Goal: Check status: Check status

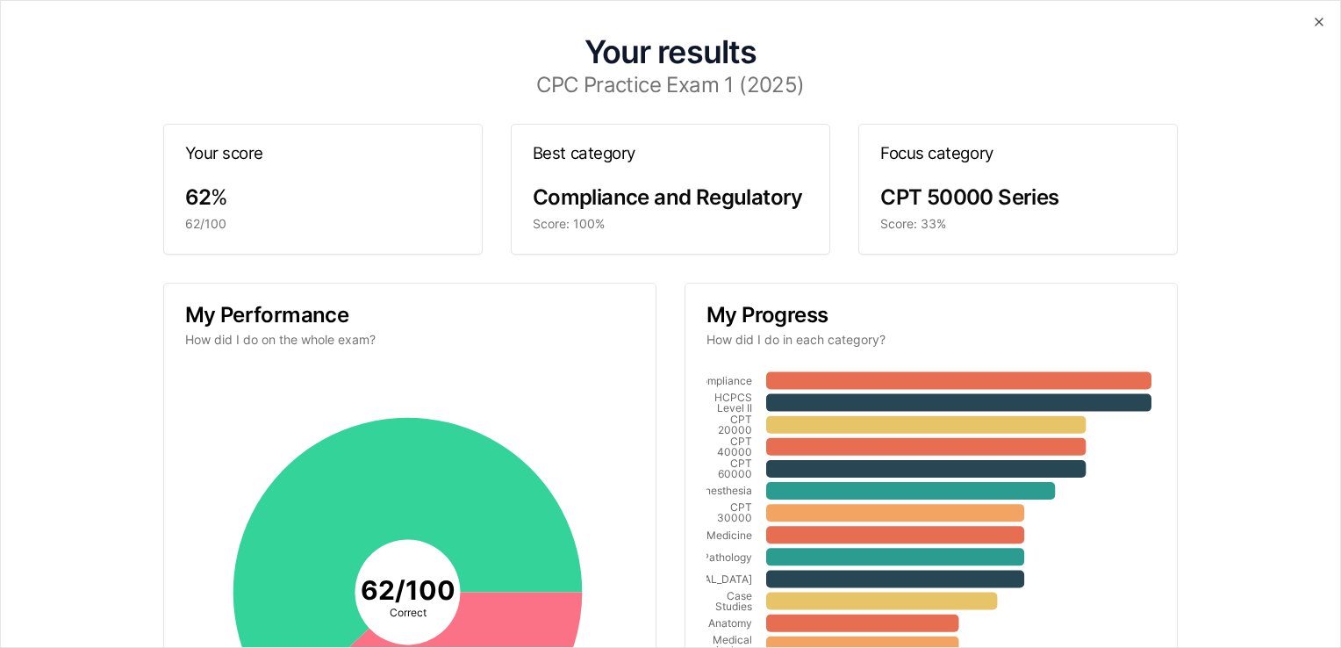
click at [322, 240] on div "62 % 62/100" at bounding box center [323, 218] width 318 height 70
click at [316, 196] on div "62 %" at bounding box center [323, 197] width 276 height 28
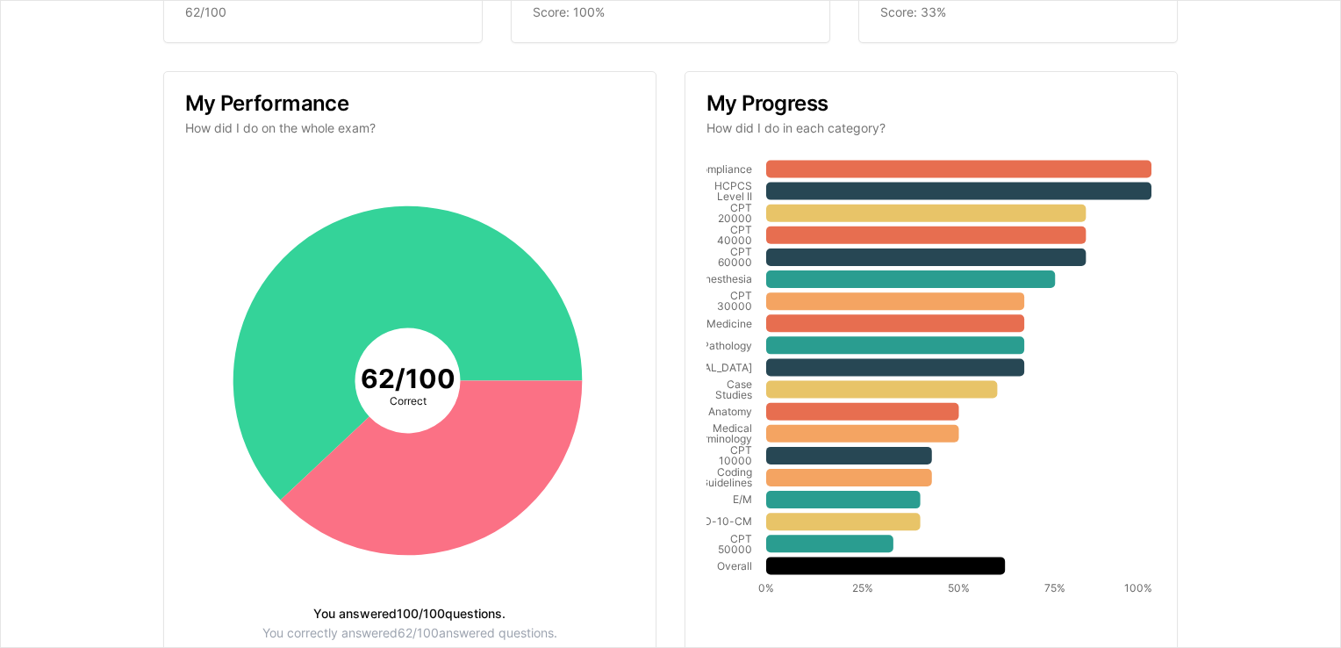
scroll to position [207, 0]
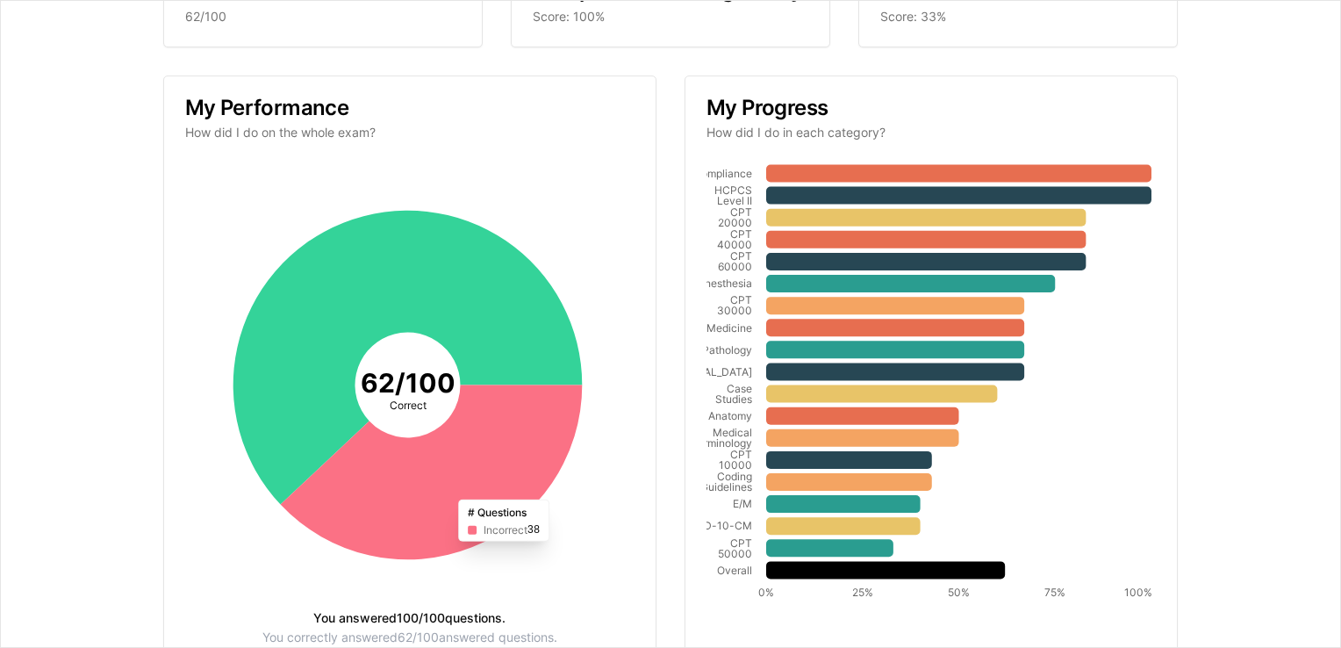
click at [505, 513] on icon at bounding box center [431, 471] width 302 height 175
click at [495, 526] on icon at bounding box center [431, 471] width 302 height 175
drag, startPoint x: 495, startPoint y: 526, endPoint x: 463, endPoint y: 529, distance: 31.8
click at [463, 529] on icon at bounding box center [431, 471] width 302 height 175
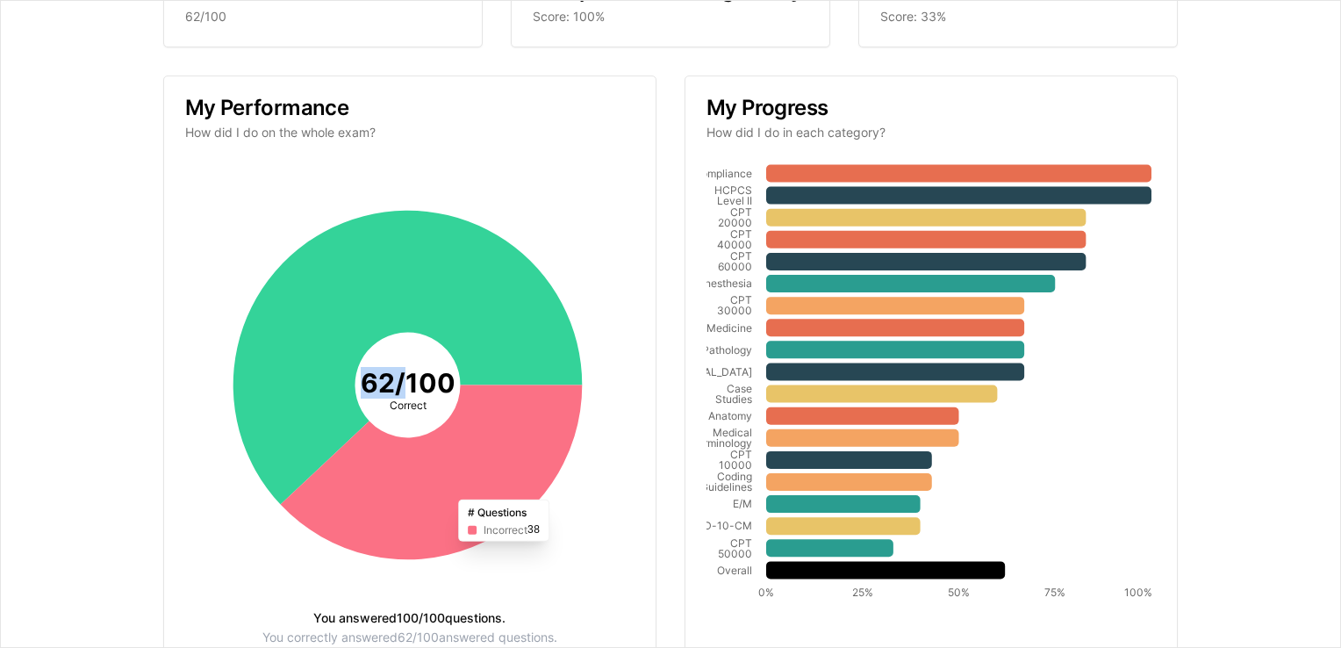
click at [463, 529] on icon at bounding box center [431, 471] width 302 height 175
drag, startPoint x: 463, startPoint y: 529, endPoint x: 407, endPoint y: 511, distance: 59.1
click at [407, 511] on icon at bounding box center [431, 471] width 302 height 175
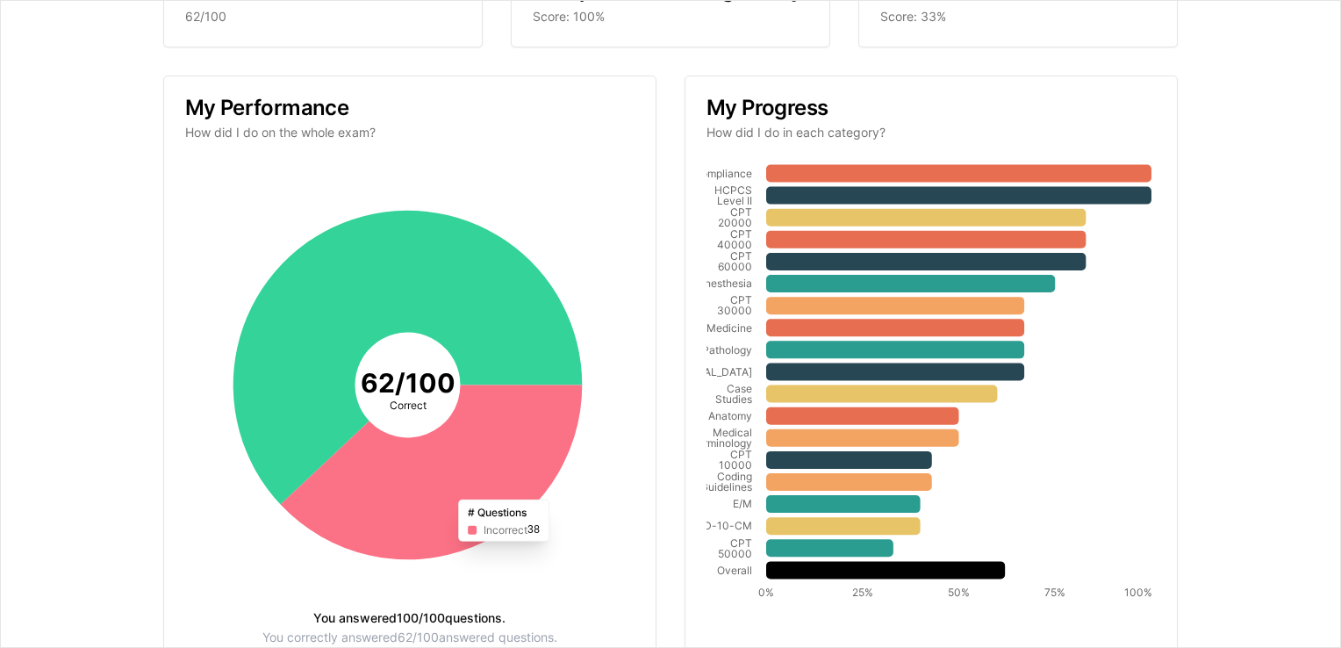
click at [407, 511] on icon at bounding box center [431, 471] width 302 height 175
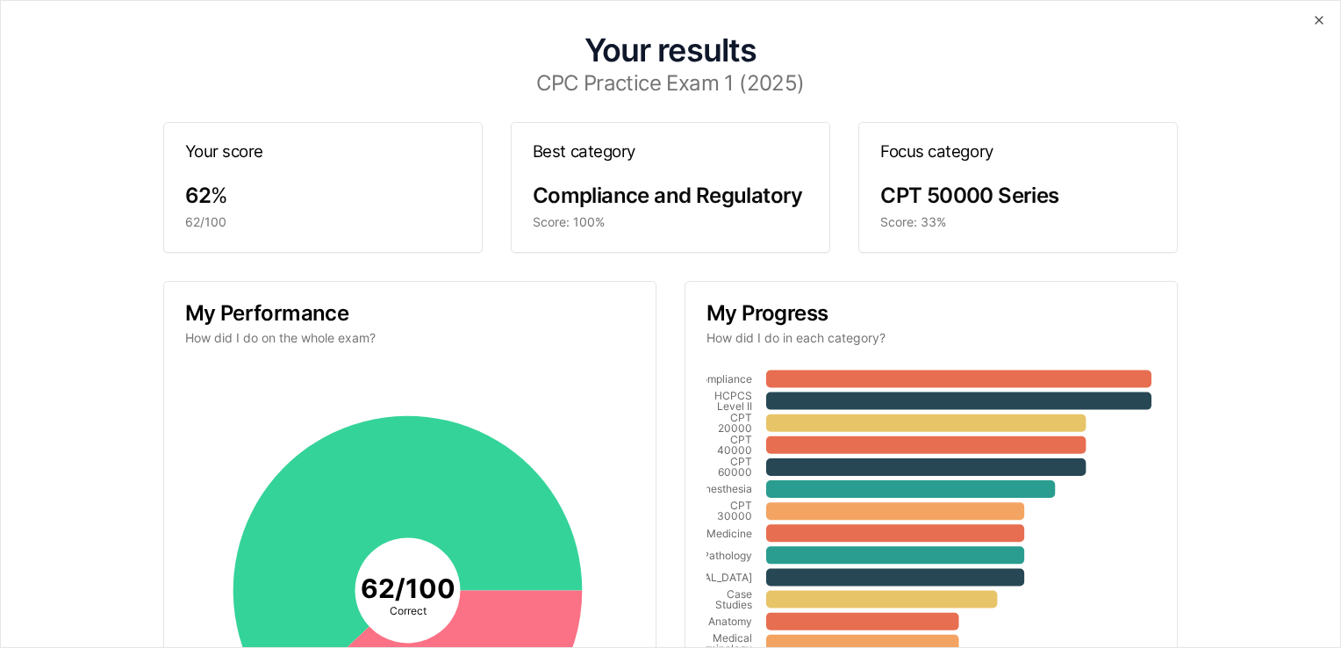
scroll to position [0, 0]
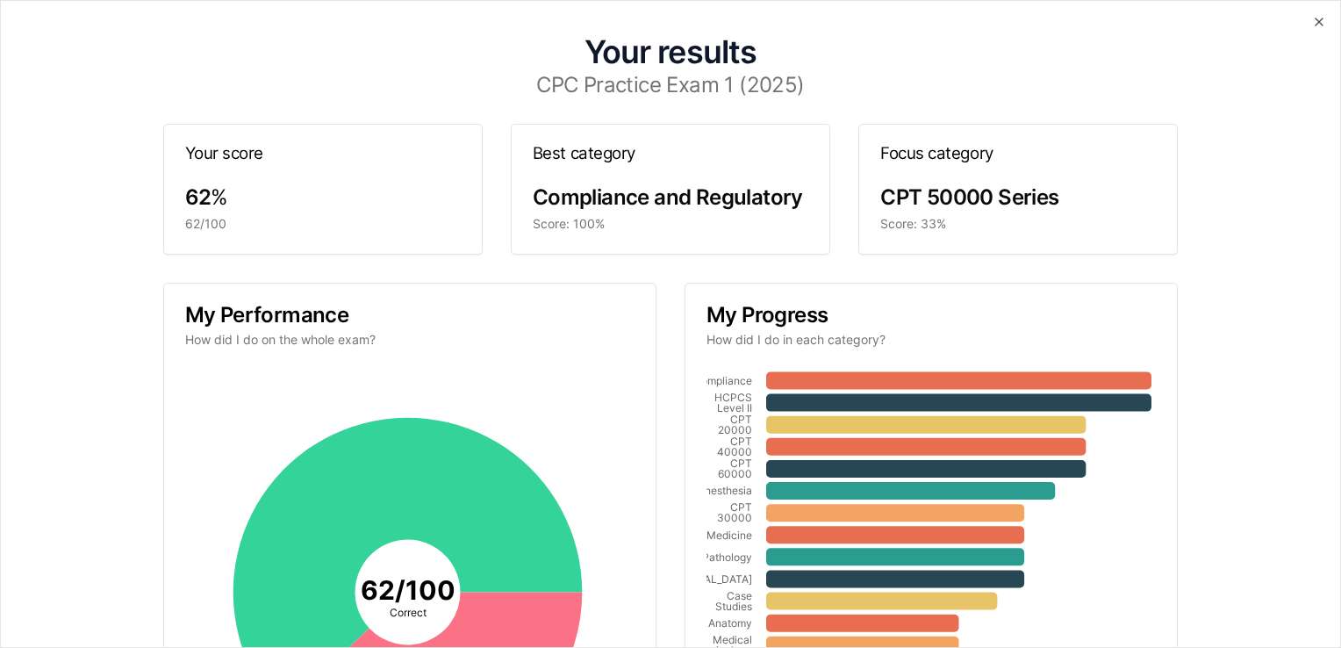
click at [270, 219] on div "62/100" at bounding box center [323, 224] width 276 height 18
click at [839, 377] on icon at bounding box center [958, 380] width 385 height 18
click at [815, 418] on icon at bounding box center [925, 424] width 319 height 18
click at [937, 187] on span "CPT 50000 Series" at bounding box center [969, 196] width 178 height 25
click at [829, 420] on icon at bounding box center [925, 424] width 319 height 18
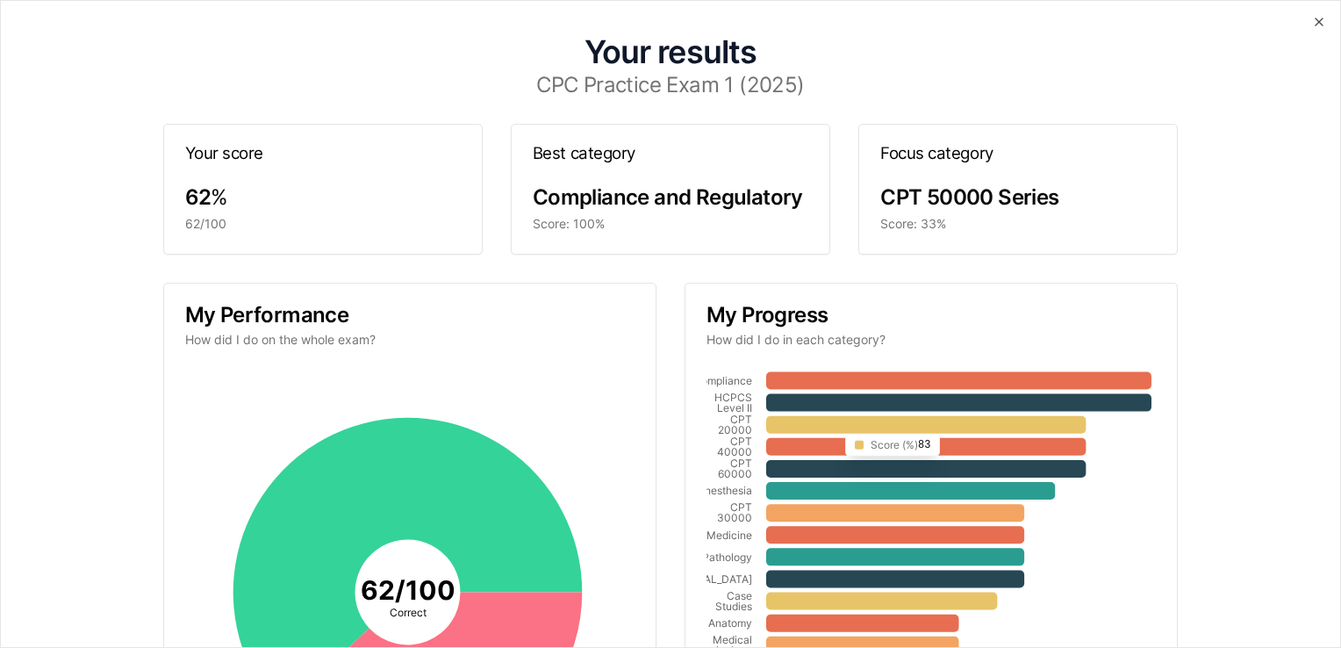
click at [829, 420] on icon at bounding box center [925, 424] width 319 height 18
click at [891, 446] on icon at bounding box center [925, 447] width 319 height 18
click at [886, 470] on icon at bounding box center [925, 469] width 319 height 18
click at [884, 490] on icon at bounding box center [910, 491] width 289 height 18
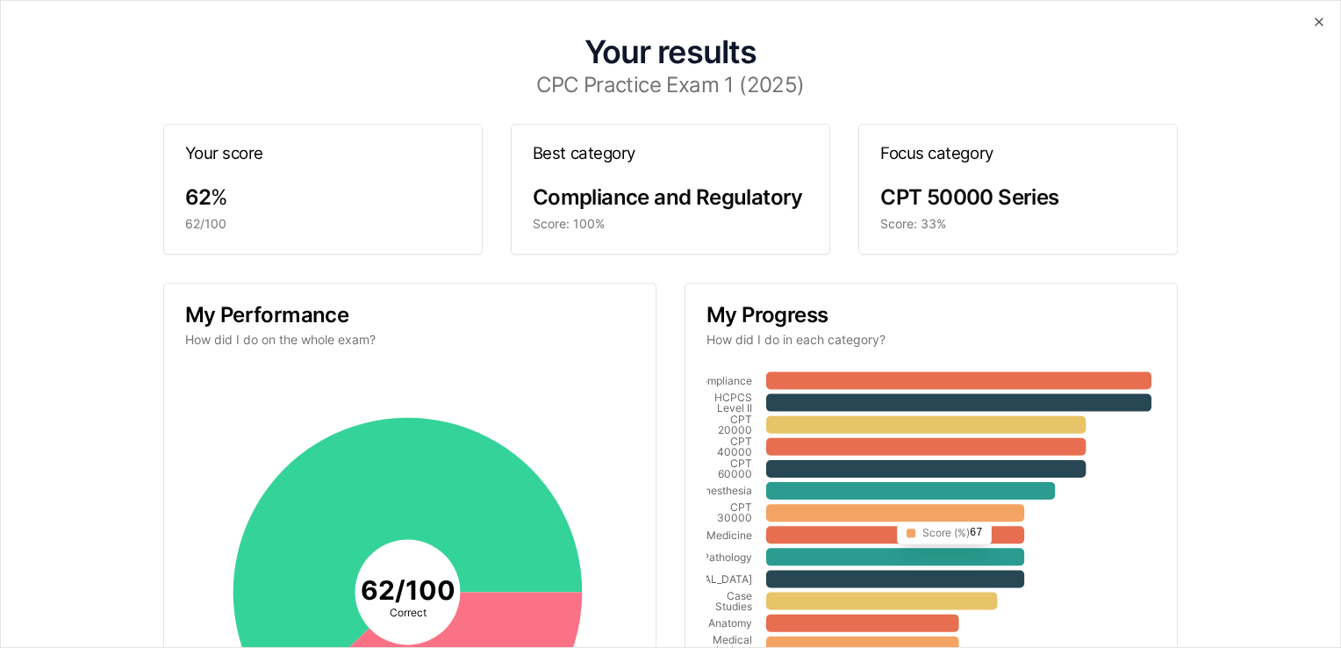
click at [881, 518] on icon at bounding box center [895, 513] width 258 height 18
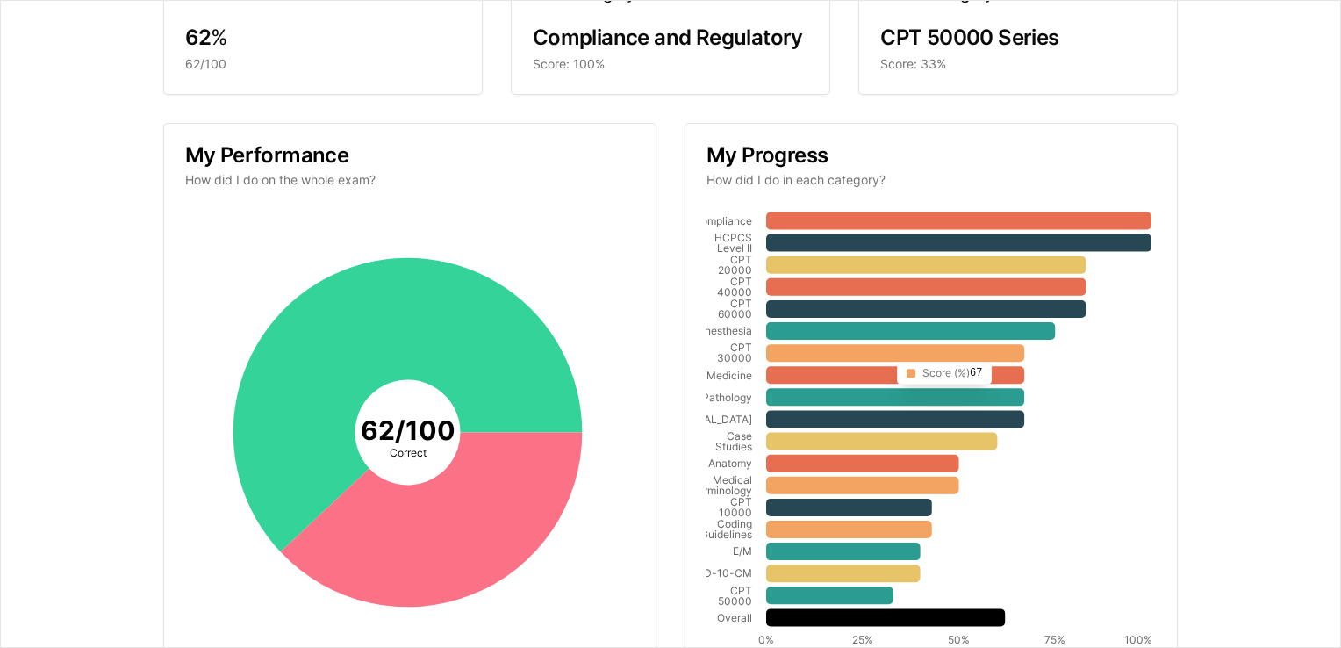
scroll to position [161, 0]
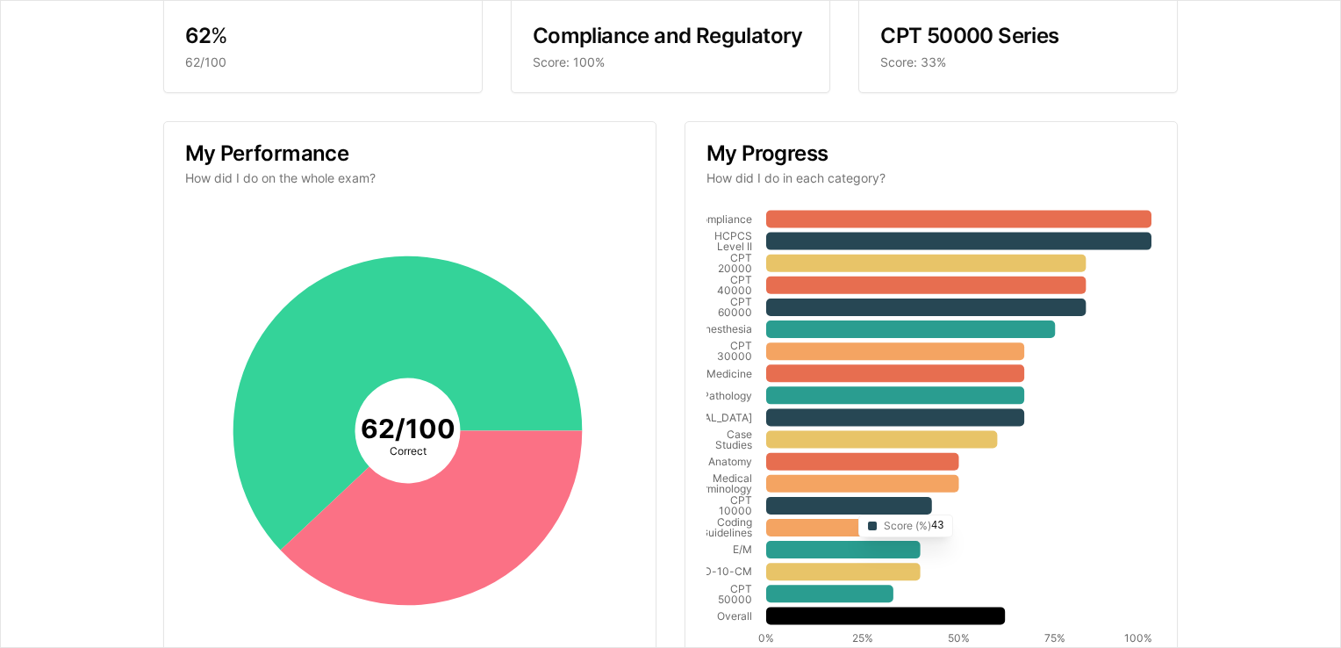
click at [843, 498] on icon at bounding box center [849, 506] width 166 height 18
drag, startPoint x: 843, startPoint y: 498, endPoint x: 1030, endPoint y: 560, distance: 197.1
click at [1030, 560] on icon "Compliance HCPCS Level II CPT 20000 CPT 40000 CPT 60000 Anesthesia CPT 30000 Me…" at bounding box center [929, 430] width 445 height 445
click at [795, 585] on icon at bounding box center [829, 594] width 127 height 18
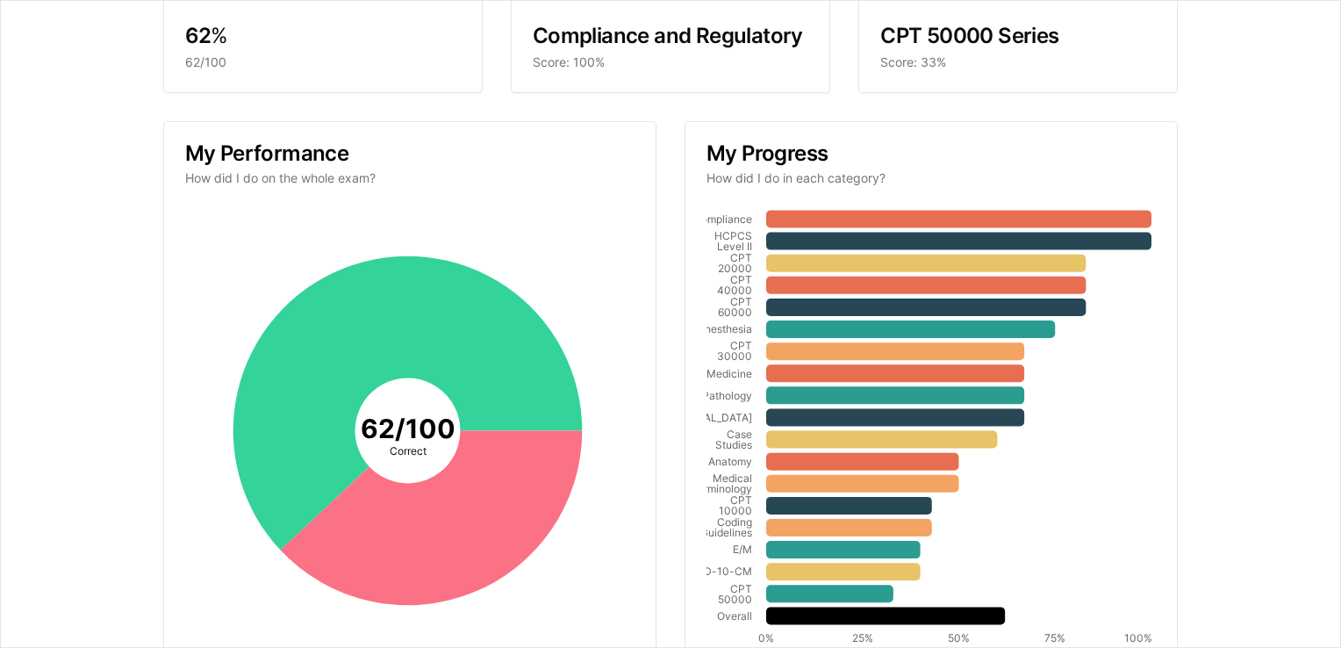
drag, startPoint x: 795, startPoint y: 585, endPoint x: 1167, endPoint y: 581, distance: 372.2
click at [1167, 581] on div "Your results CPC Practice Exam 1 (2025) Your score 62 % 62/100 Best category Co…" at bounding box center [670, 306] width 1297 height 893
click at [961, 611] on icon at bounding box center [885, 615] width 239 height 18
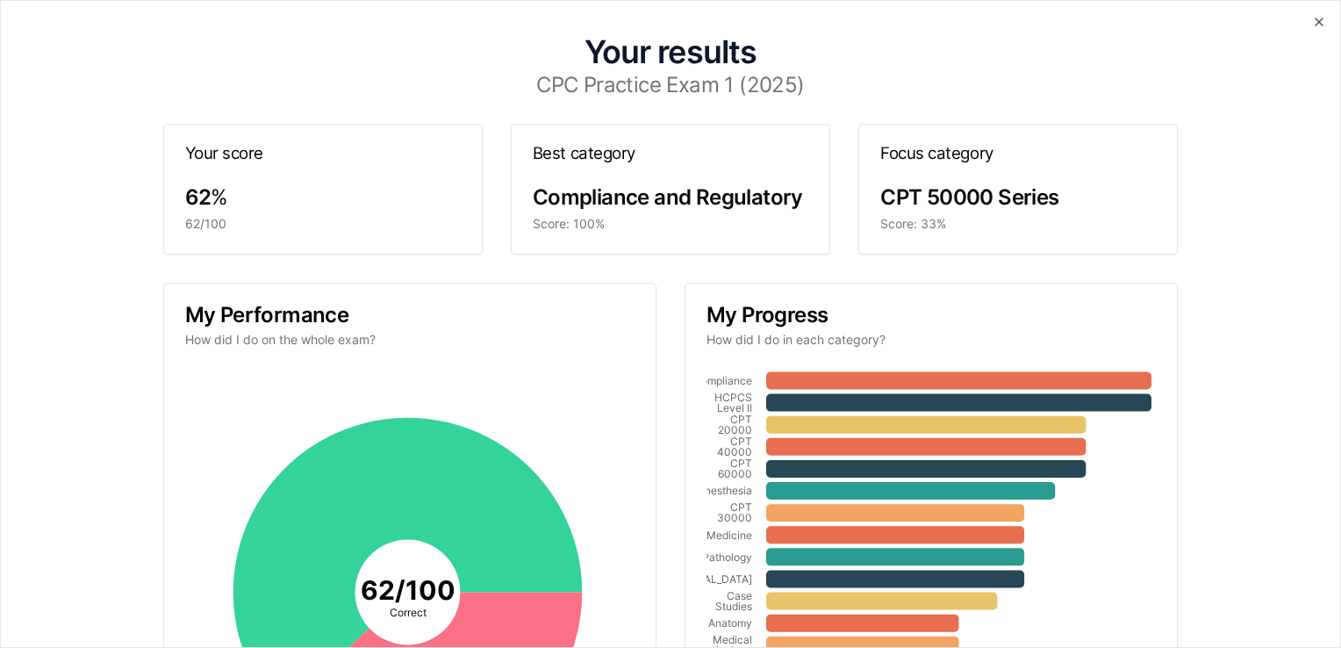
scroll to position [0, 0]
click at [533, 183] on div "Compliance and Regulatory" at bounding box center [671, 197] width 276 height 28
click at [532, 182] on div "Best category Compliance and Regulatory Score: 100%" at bounding box center [670, 189] width 319 height 131
drag, startPoint x: 532, startPoint y: 182, endPoint x: 634, endPoint y: 172, distance: 102.3
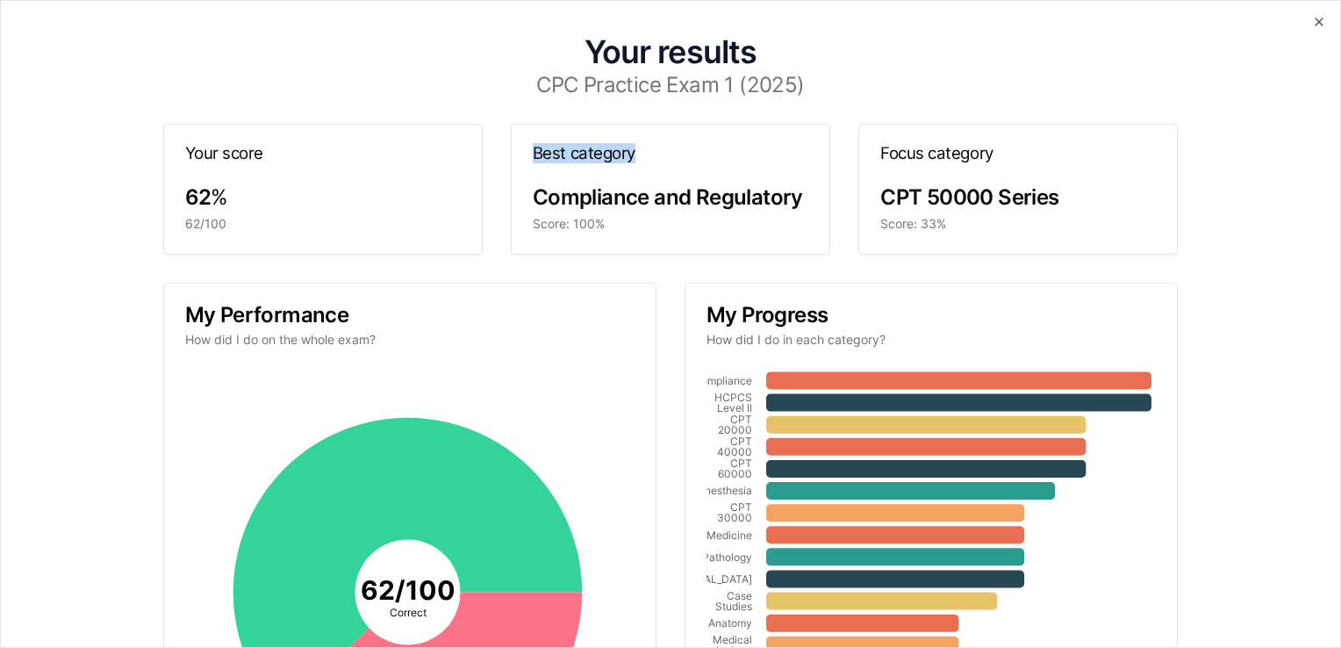
click at [634, 172] on div "Best category" at bounding box center [671, 154] width 318 height 59
click at [917, 184] on span "CPT 50000 Series" at bounding box center [969, 196] width 178 height 25
click at [321, 194] on div "62 %" at bounding box center [323, 197] width 276 height 28
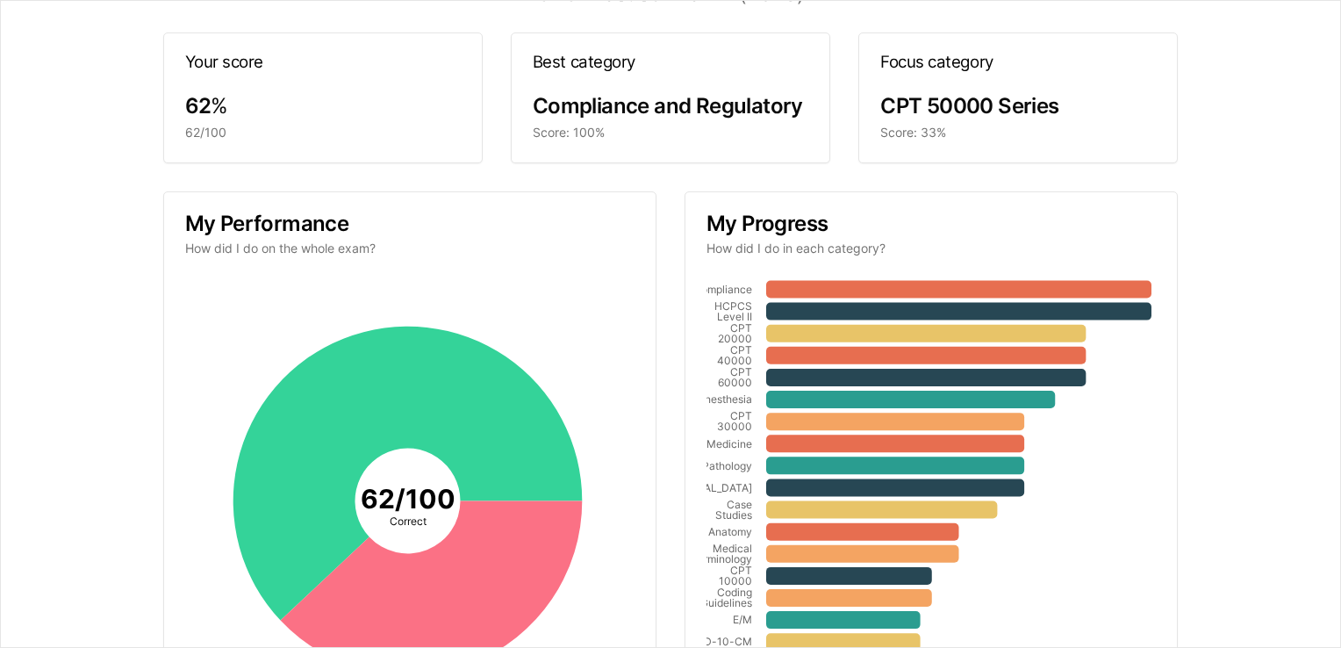
scroll to position [154, 0]
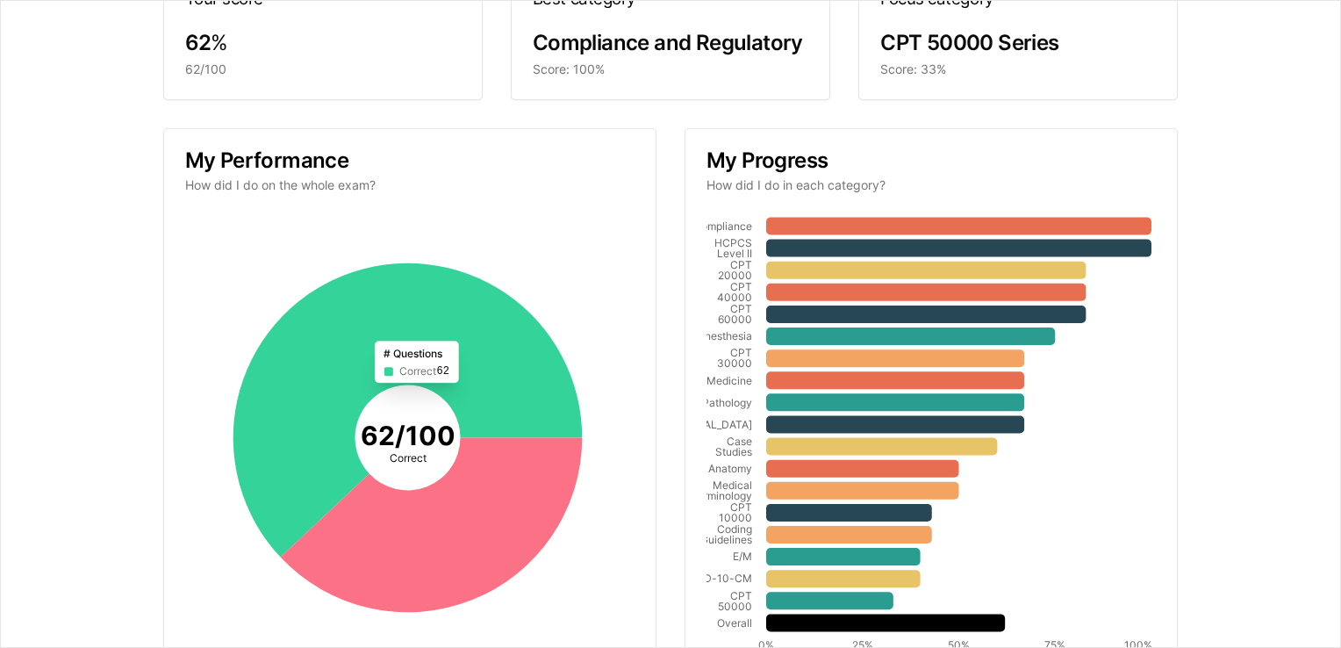
click at [455, 372] on icon at bounding box center [407, 409] width 349 height 294
click at [369, 435] on tspan "62 / 100" at bounding box center [407, 435] width 95 height 32
click at [434, 443] on tspan "62 / 100" at bounding box center [407, 435] width 95 height 32
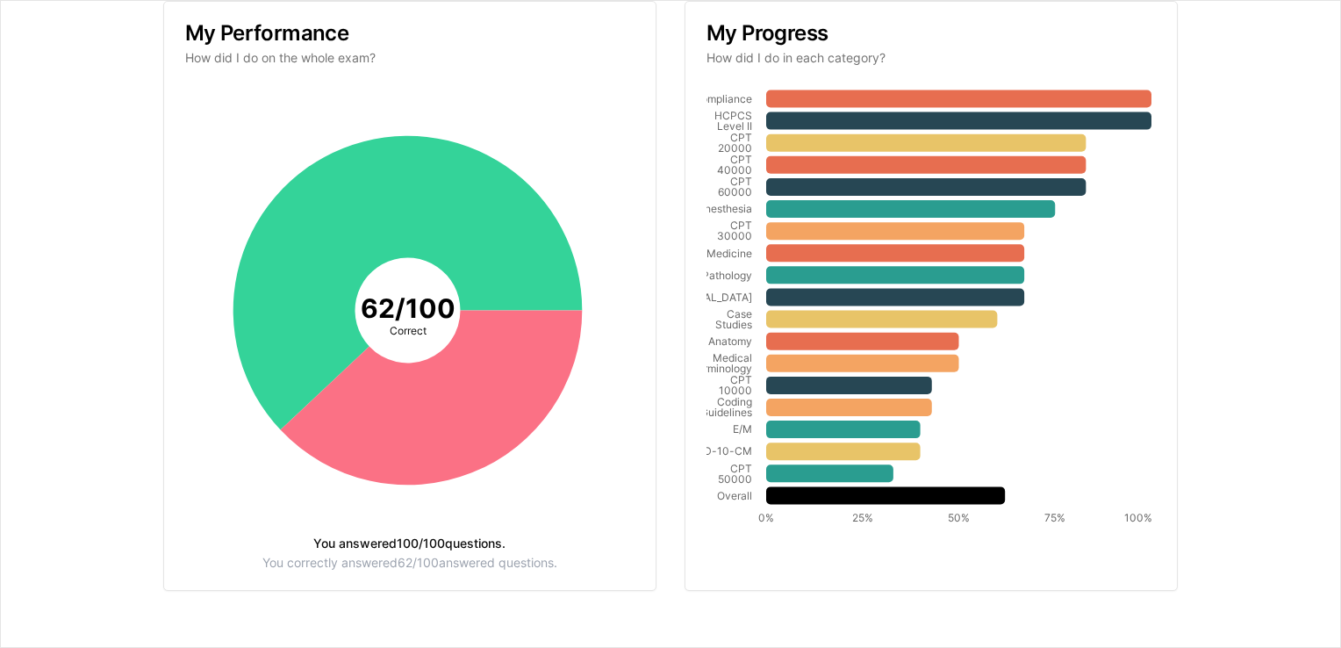
click at [537, 567] on div "62 / 100 Correct You answered 100 / 100 questions. You correctly answered 62 / …" at bounding box center [410, 339] width 492 height 502
click at [524, 556] on div "You correctly answered 62 / 100 answered questions." at bounding box center [409, 562] width 449 height 12
